Goal: Task Accomplishment & Management: Understand process/instructions

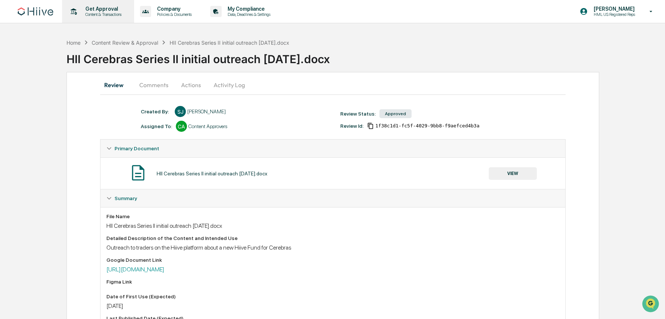
click at [102, 15] on p "Content & Transactions" at bounding box center [102, 14] width 46 height 5
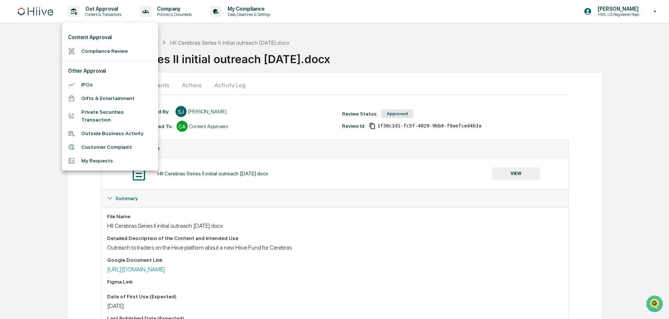
click at [118, 51] on li "Compliance Review" at bounding box center [110, 51] width 96 height 14
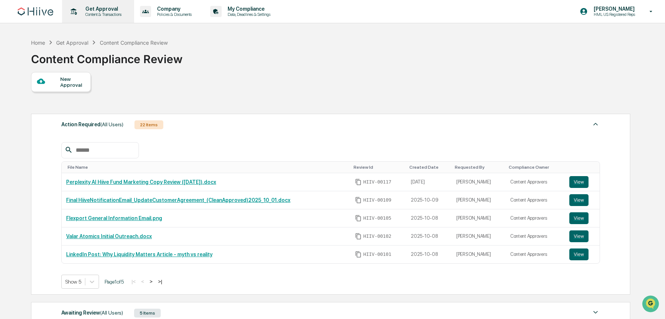
click at [103, 10] on p "Get Approval" at bounding box center [102, 9] width 46 height 6
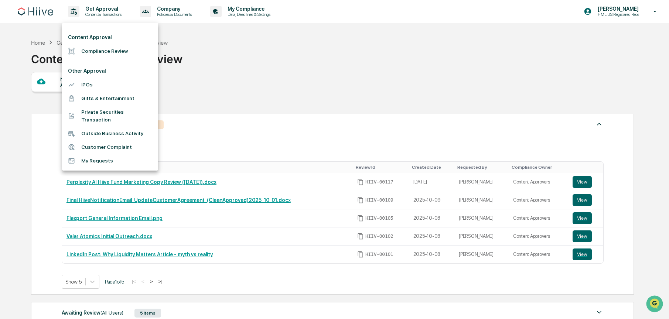
drag, startPoint x: 653, startPoint y: 11, endPoint x: 624, endPoint y: 13, distance: 29.3
click at [653, 10] on div at bounding box center [334, 159] width 669 height 319
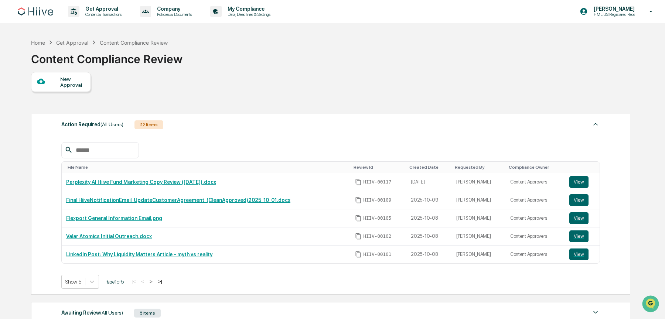
click at [623, 13] on div "Content Approval Compliance Review Other Approval IPOs Gifts & Entertainment Pr…" at bounding box center [332, 159] width 665 height 319
click at [34, 10] on img at bounding box center [35, 11] width 35 height 8
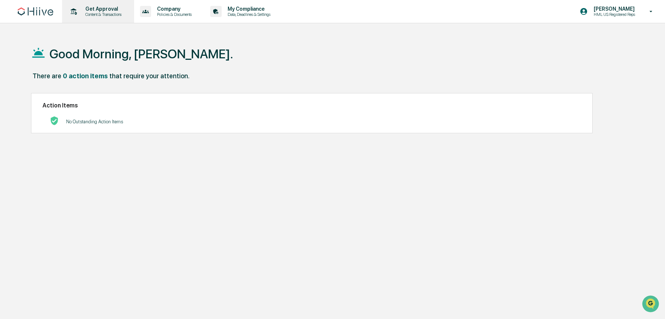
click at [128, 18] on div "Get Approval Content & Transactions" at bounding box center [97, 11] width 65 height 23
click at [102, 6] on div "Get Approval Content & Transactions" at bounding box center [97, 11] width 65 height 23
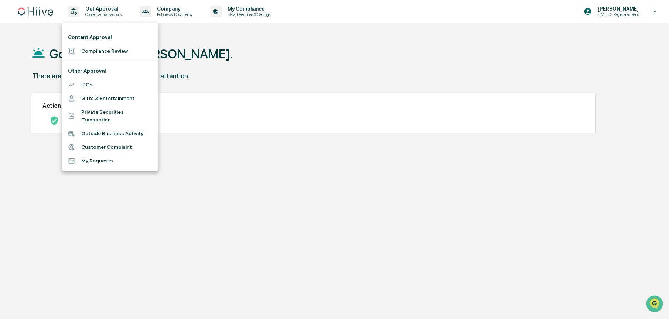
click at [125, 53] on li "Compliance Review" at bounding box center [110, 51] width 96 height 14
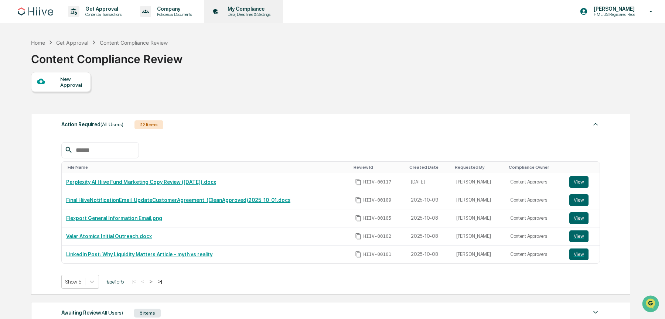
click at [261, 13] on p "Data, Deadlines & Settings" at bounding box center [248, 14] width 52 height 5
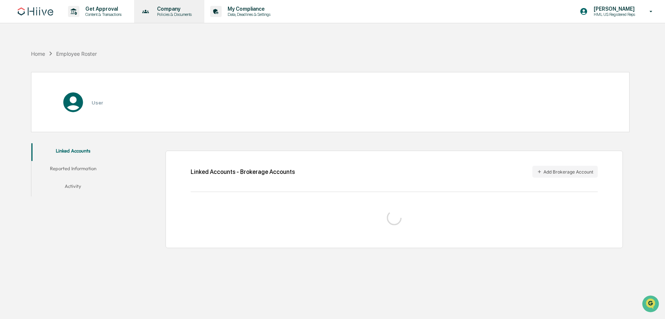
click at [196, 12] on p "Policies & Documents" at bounding box center [173, 14] width 44 height 5
